Goal: Task Accomplishment & Management: Use online tool/utility

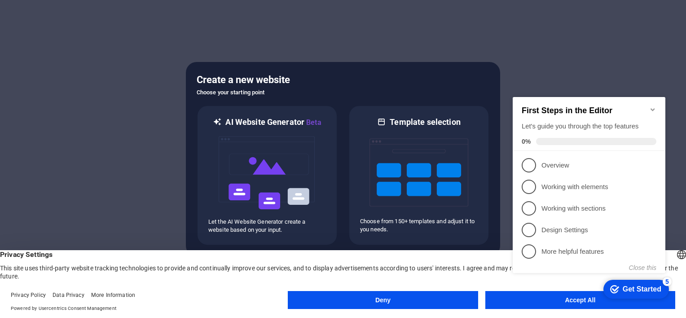
click at [647, 57] on div at bounding box center [343, 159] width 686 height 318
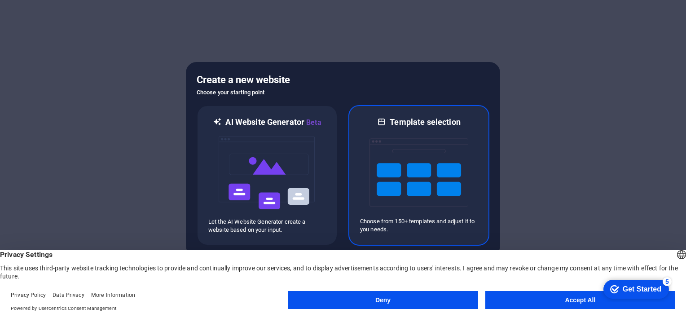
click at [398, 185] on img at bounding box center [418, 172] width 99 height 90
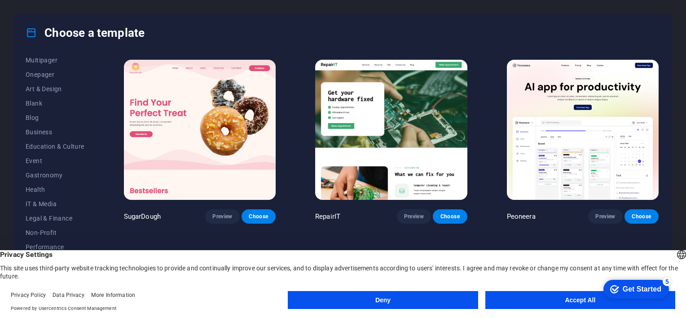
scroll to position [124, 0]
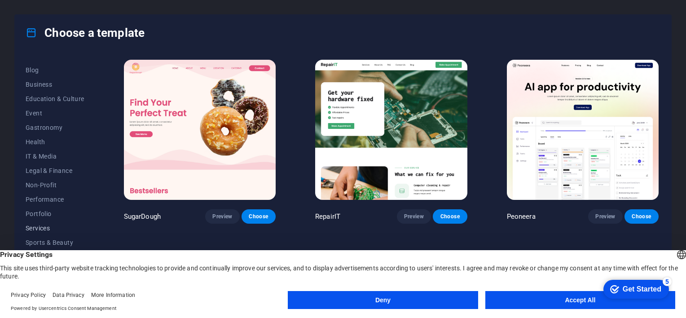
click at [41, 230] on span "Services" at bounding box center [55, 227] width 59 height 7
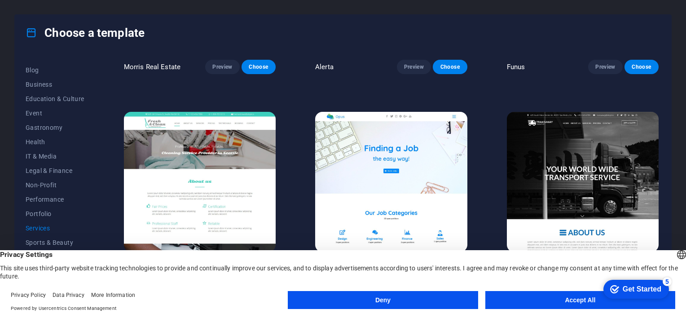
scroll to position [954, 0]
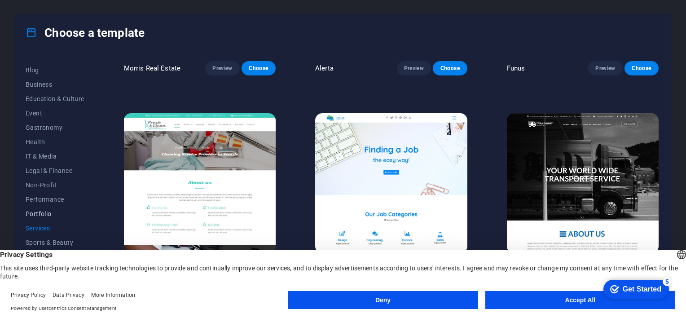
click at [38, 215] on span "Portfolio" at bounding box center [55, 213] width 59 height 7
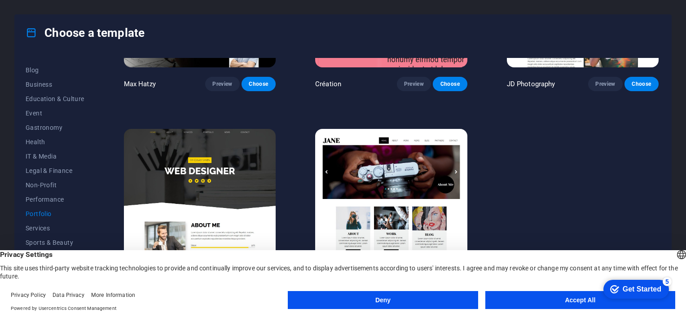
scroll to position [331, 0]
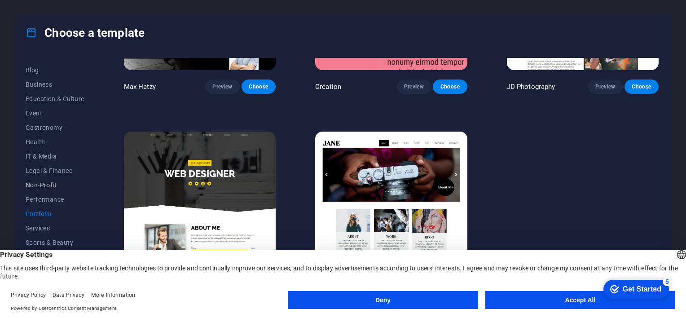
click at [46, 184] on span "Non-Profit" at bounding box center [55, 184] width 59 height 7
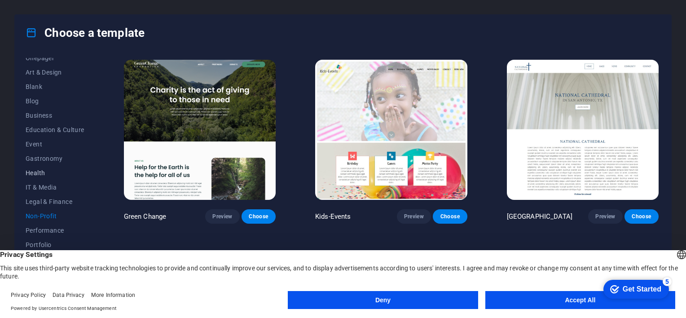
scroll to position [79, 0]
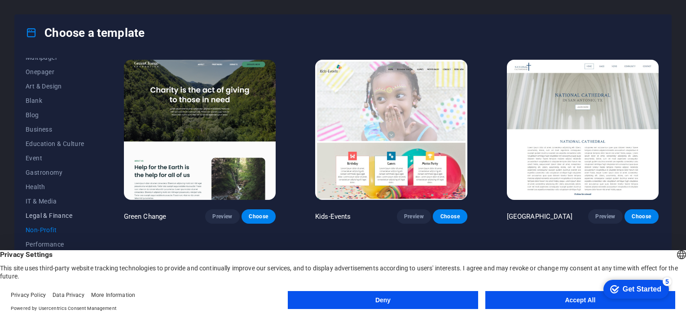
click at [51, 212] on span "Legal & Finance" at bounding box center [55, 215] width 59 height 7
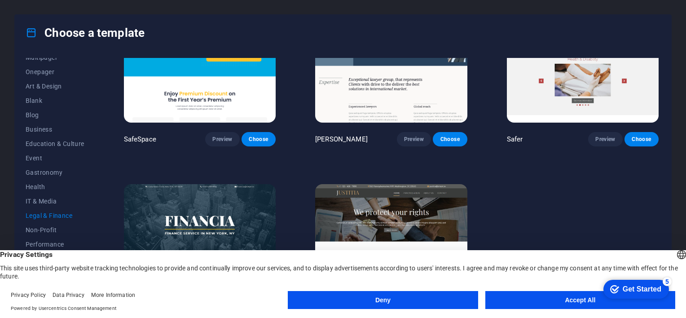
scroll to position [131, 0]
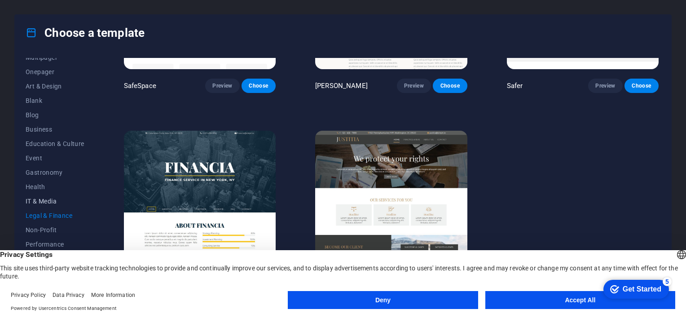
click at [40, 205] on button "IT & Media" at bounding box center [55, 201] width 59 height 14
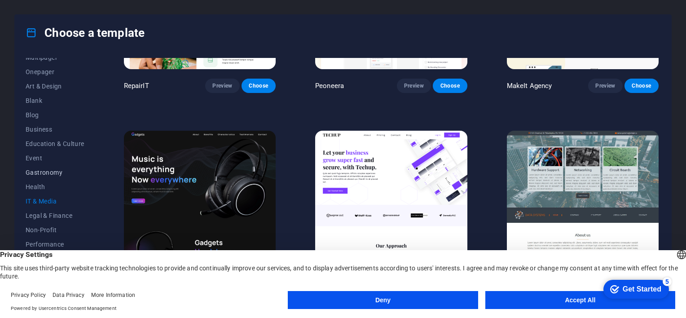
click at [44, 169] on span "Gastronomy" at bounding box center [55, 172] width 59 height 7
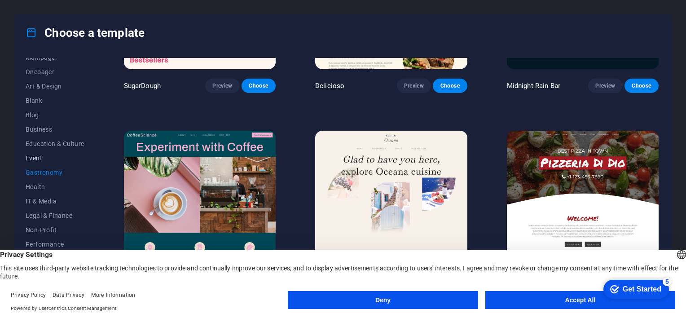
click at [42, 160] on span "Event" at bounding box center [55, 157] width 59 height 7
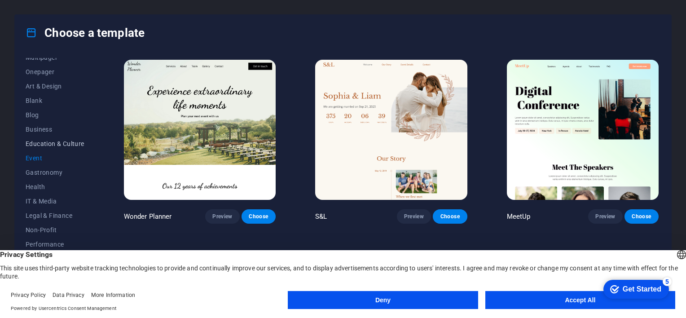
click at [49, 142] on span "Education & Culture" at bounding box center [55, 143] width 59 height 7
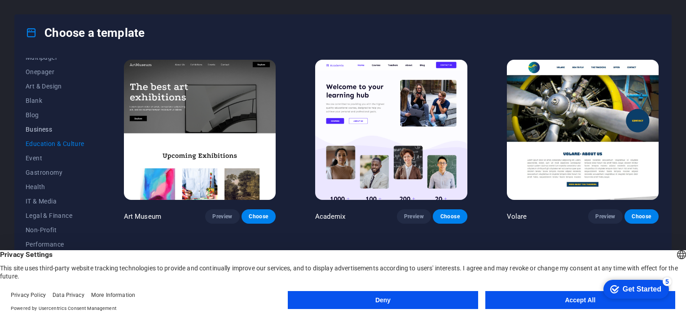
drag, startPoint x: 46, startPoint y: 128, endPoint x: 33, endPoint y: 121, distance: 14.5
click at [45, 128] on span "Business" at bounding box center [55, 129] width 59 height 7
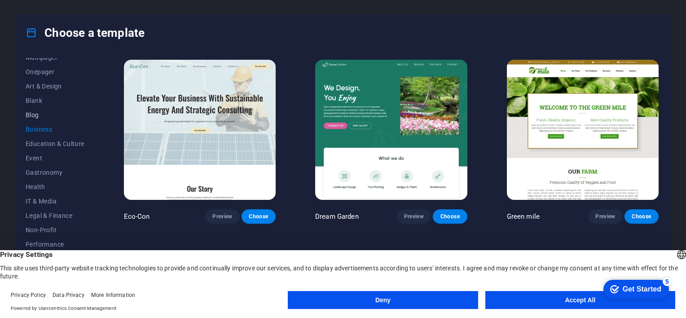
click at [32, 115] on span "Blog" at bounding box center [55, 114] width 59 height 7
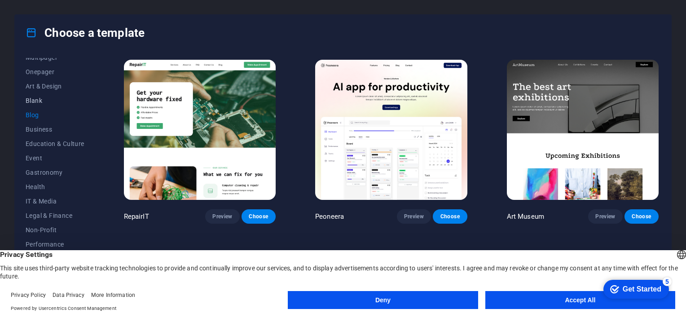
click at [31, 102] on span "Blank" at bounding box center [55, 100] width 59 height 7
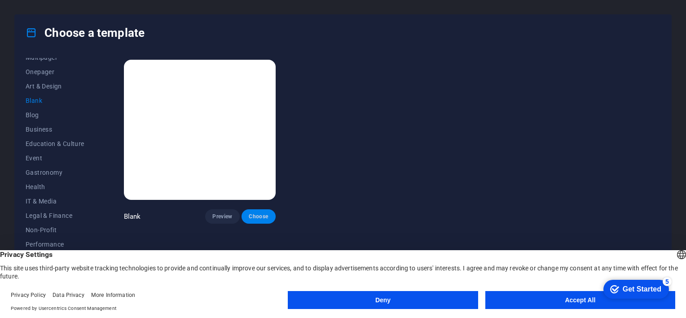
click at [262, 215] on span "Choose" at bounding box center [259, 216] width 20 height 7
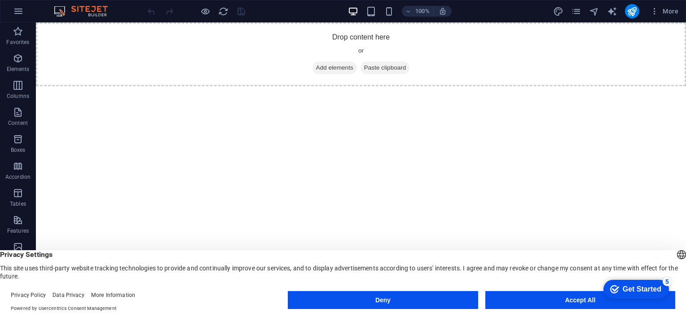
click at [406, 302] on button "Deny" at bounding box center [383, 300] width 190 height 18
